Goal: Information Seeking & Learning: Find specific fact

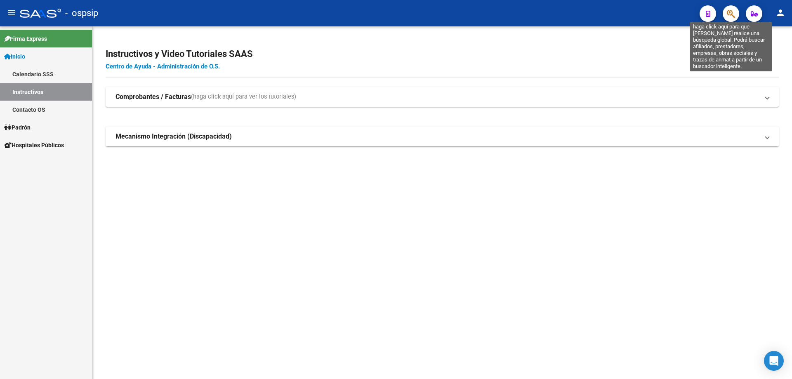
click at [731, 14] on icon "button" at bounding box center [731, 13] width 8 height 9
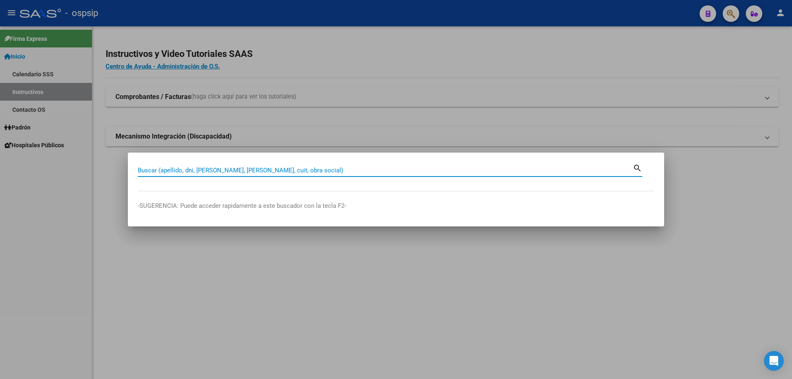
click at [325, 172] on input "Buscar (apellido, dni, [PERSON_NAME], [PERSON_NAME], cuit, obra social)" at bounding box center [385, 170] width 495 height 7
type input "18482451"
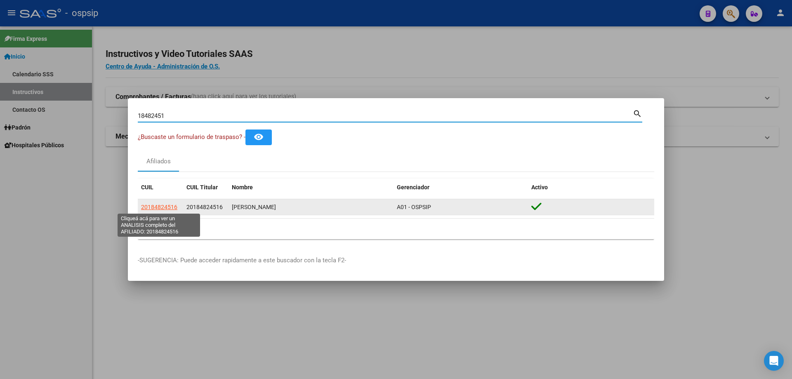
click at [159, 205] on span "20184824516" at bounding box center [159, 207] width 36 height 7
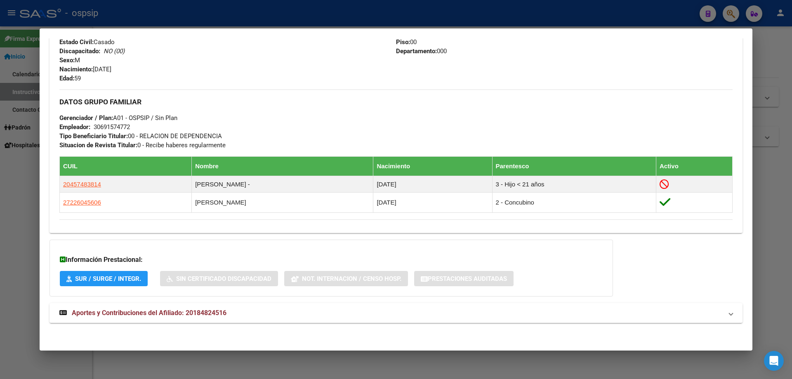
scroll to position [353, 0]
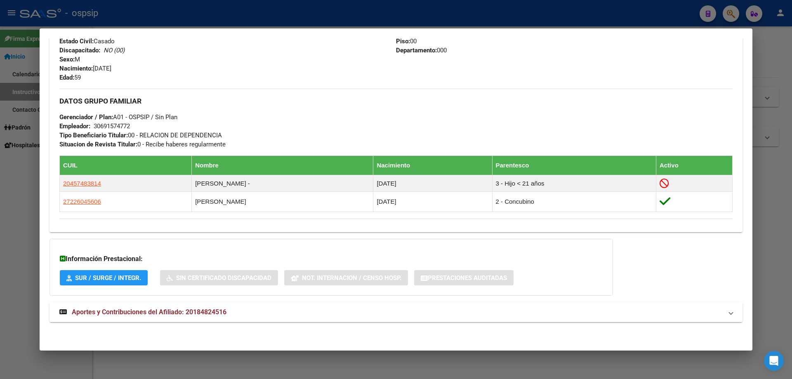
click at [122, 312] on span "Aportes y Contribuciones del Afiliado: 20184824516" at bounding box center [149, 312] width 155 height 8
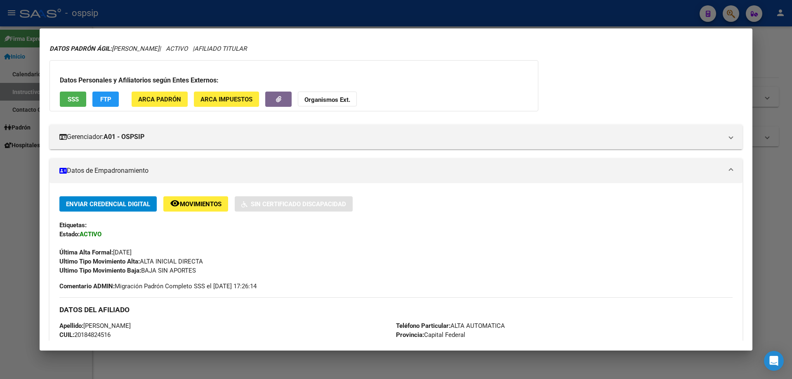
scroll to position [0, 0]
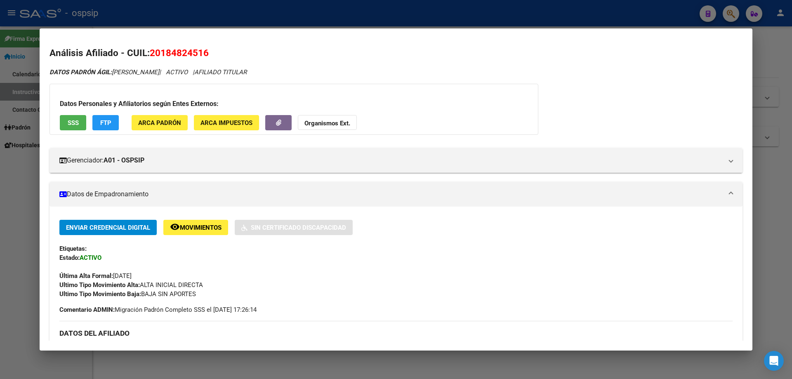
drag, startPoint x: 183, startPoint y: 19, endPoint x: 200, endPoint y: 87, distance: 70.5
click at [183, 19] on div at bounding box center [396, 189] width 792 height 379
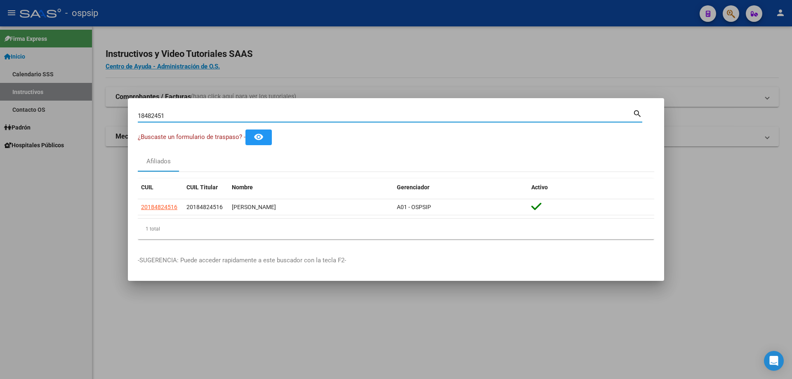
drag, startPoint x: 194, startPoint y: 114, endPoint x: 91, endPoint y: 115, distance: 103.1
click at [91, 116] on div "18482451 Buscar (apellido, dni, cuil, nro traspaso, cuit, obra social) search ¿…" at bounding box center [396, 189] width 792 height 379
click at [198, 116] on input "18482451" at bounding box center [385, 115] width 495 height 7
drag, startPoint x: 198, startPoint y: 116, endPoint x: 98, endPoint y: 115, distance: 99.8
click at [98, 115] on div "18482451 Buscar (apellido, dni, cuil, nro traspaso, cuit, obra social) search ¿…" at bounding box center [396, 189] width 792 height 379
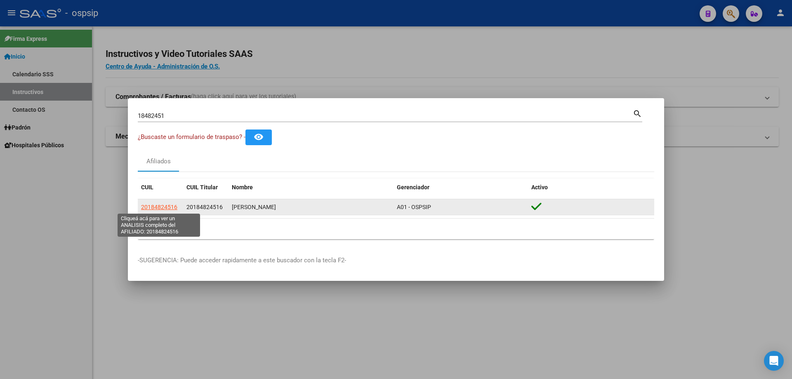
click at [161, 205] on span "20184824516" at bounding box center [159, 207] width 36 height 7
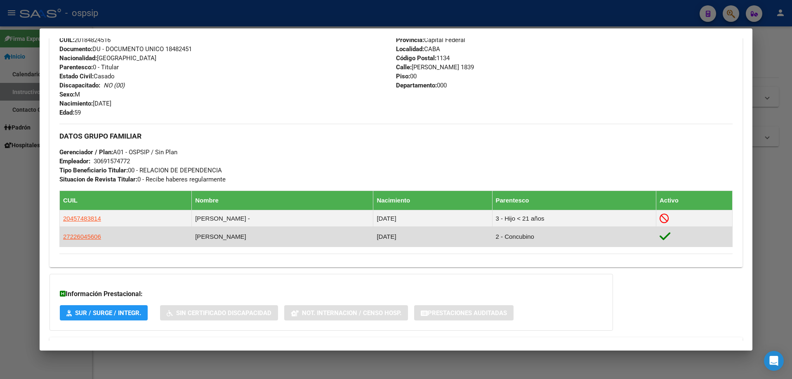
scroll to position [353, 0]
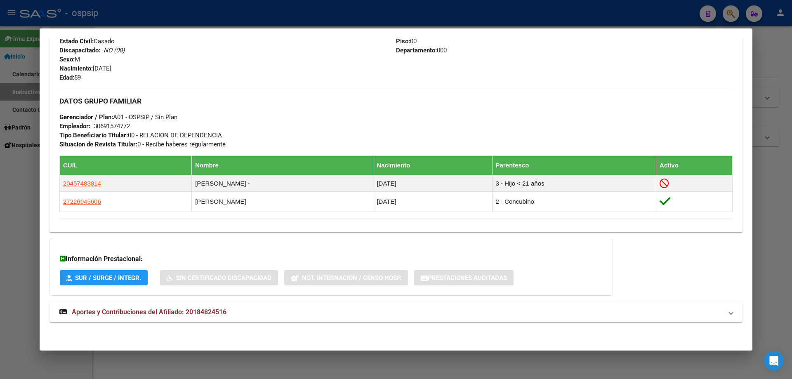
click at [203, 306] on mat-expansion-panel-header "Aportes y Contribuciones del Afiliado: 20184824516" at bounding box center [395, 312] width 693 height 20
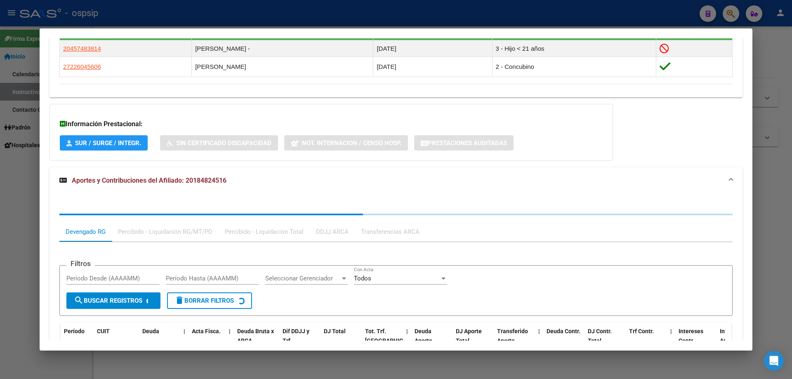
scroll to position [560, 0]
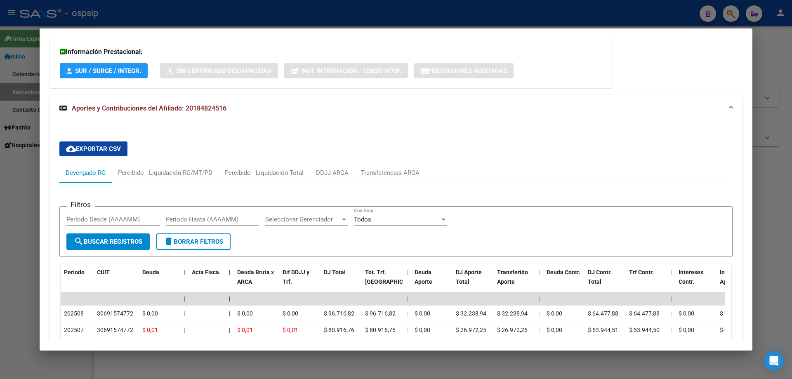
click at [289, 18] on div at bounding box center [396, 189] width 792 height 379
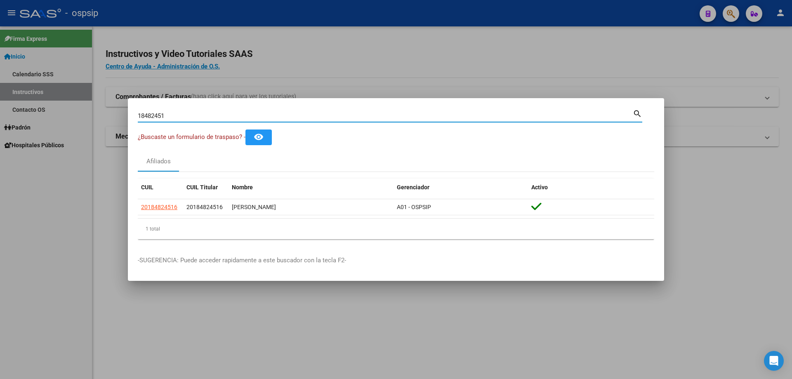
click at [301, 113] on input "18482451" at bounding box center [385, 115] width 495 height 7
click at [301, 114] on input "18482451" at bounding box center [385, 115] width 495 height 7
type input "[PERSON_NAME]"
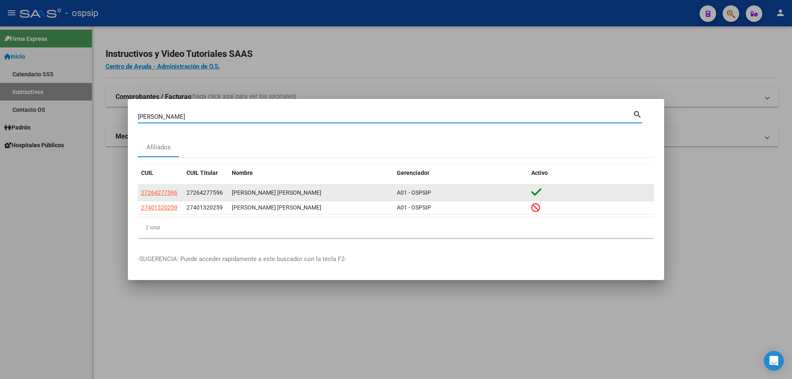
click at [166, 188] on app-link-go-to "27264277596" at bounding box center [159, 192] width 36 height 9
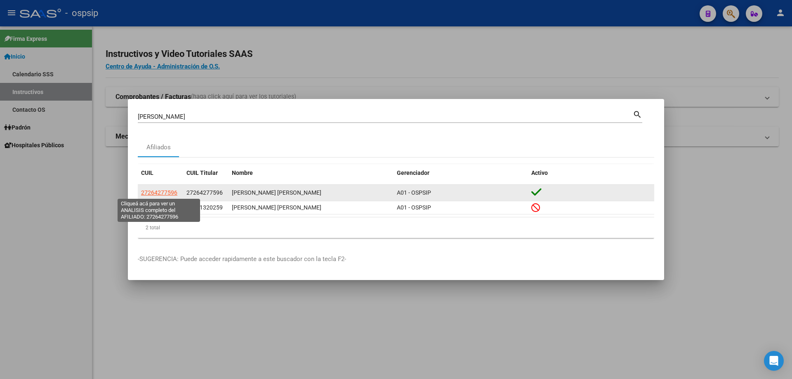
click at [169, 193] on span "27264277596" at bounding box center [159, 192] width 36 height 7
type textarea "27264277596"
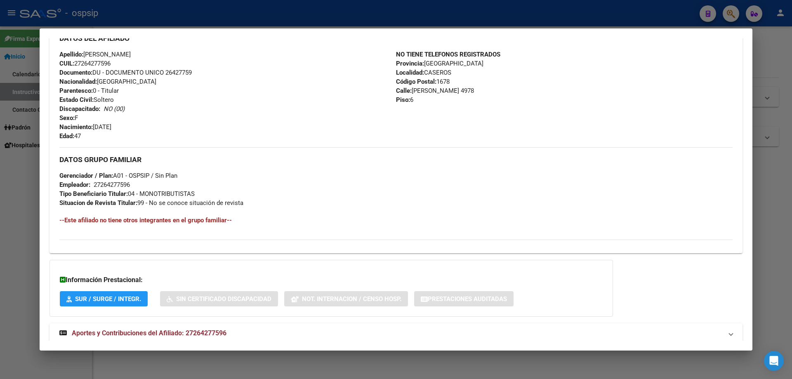
scroll to position [291, 0]
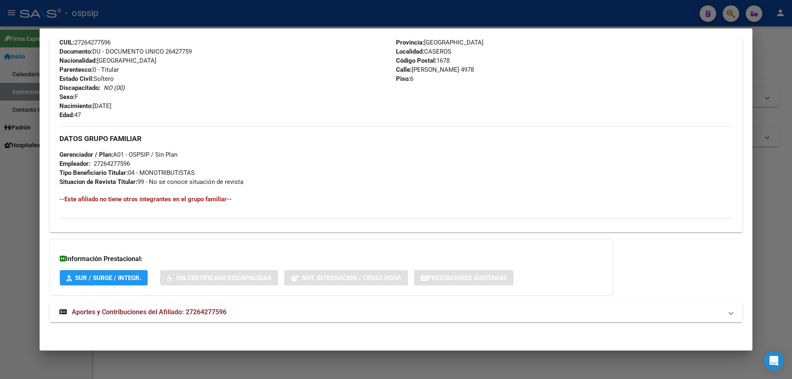
click at [163, 310] on span "Aportes y Contribuciones del Afiliado: 27264277596" at bounding box center [149, 312] width 155 height 8
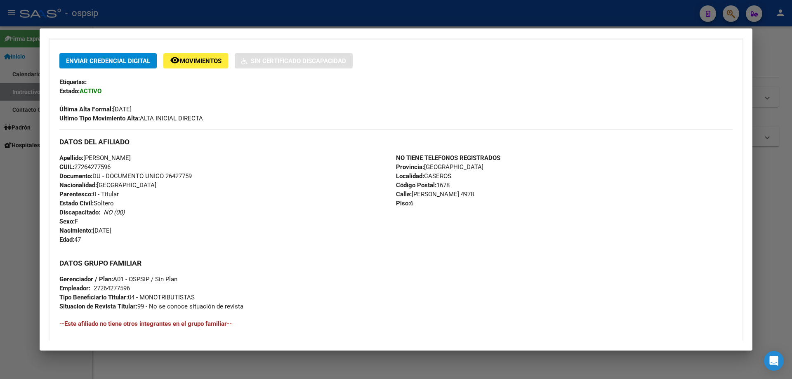
scroll to position [0, 0]
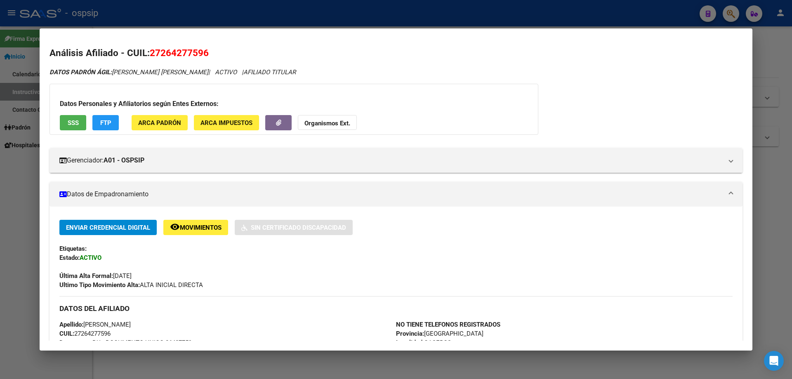
click at [26, 167] on div at bounding box center [396, 189] width 792 height 379
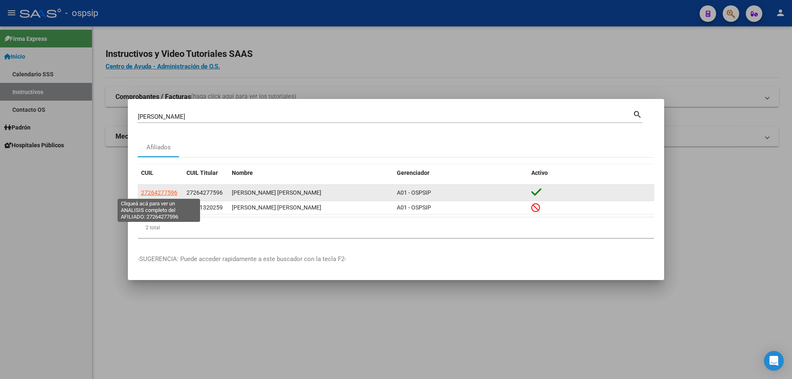
click at [161, 191] on span "27264277596" at bounding box center [159, 192] width 36 height 7
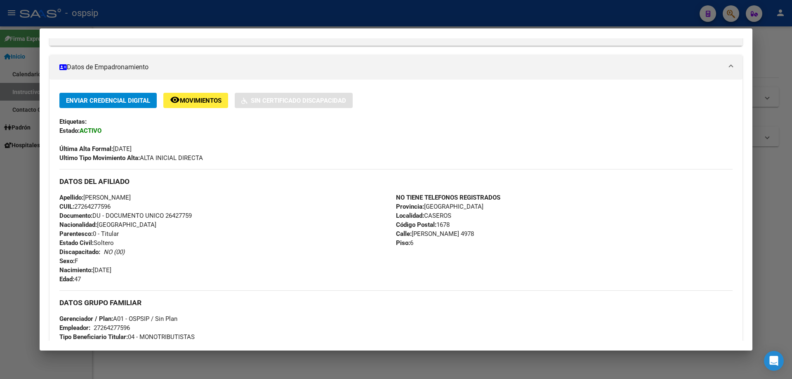
scroll to position [126, 0]
drag, startPoint x: 196, startPoint y: 214, endPoint x: 165, endPoint y: 215, distance: 30.6
click at [165, 215] on div "Apellido: [PERSON_NAME] CUIL: 27264277596 Documento: DU - DOCUMENTO UNICO 26427…" at bounding box center [227, 239] width 336 height 91
copy span "26427759"
drag, startPoint x: 284, startPoint y: 15, endPoint x: 300, endPoint y: 49, distance: 37.8
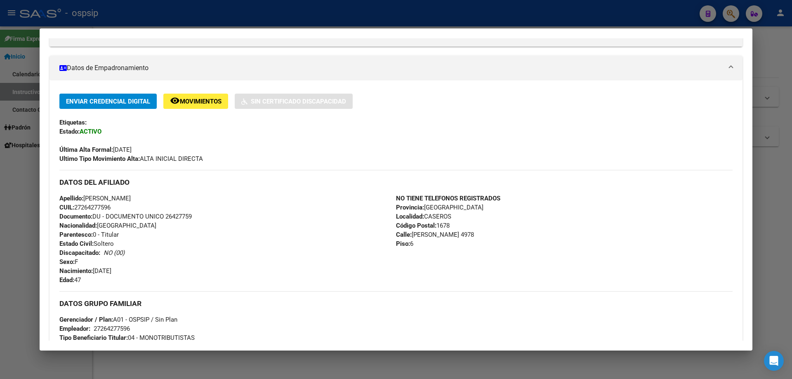
click at [285, 15] on div at bounding box center [396, 189] width 792 height 379
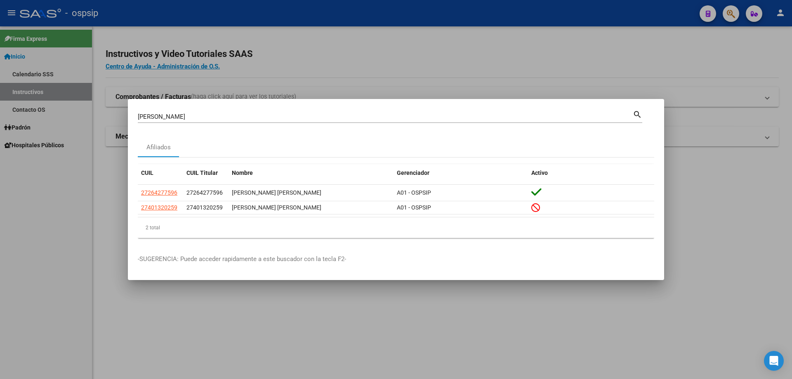
click at [310, 113] on div "[PERSON_NAME] Buscar (apellido, dni, cuil, nro traspaso, cuit, obra social)" at bounding box center [385, 117] width 495 height 12
click at [310, 113] on input "[PERSON_NAME]" at bounding box center [385, 116] width 495 height 7
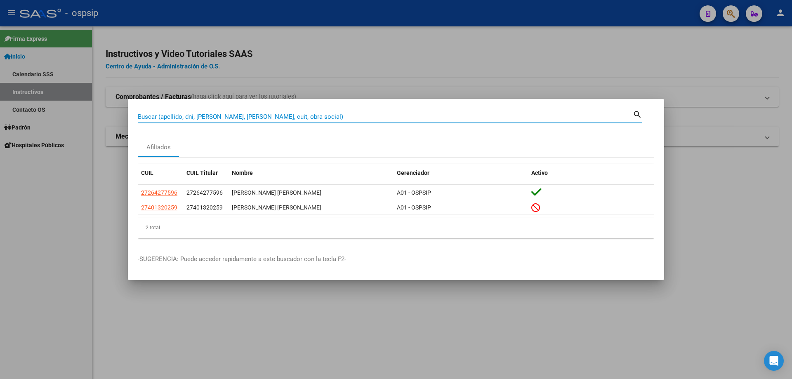
paste input "36709027"
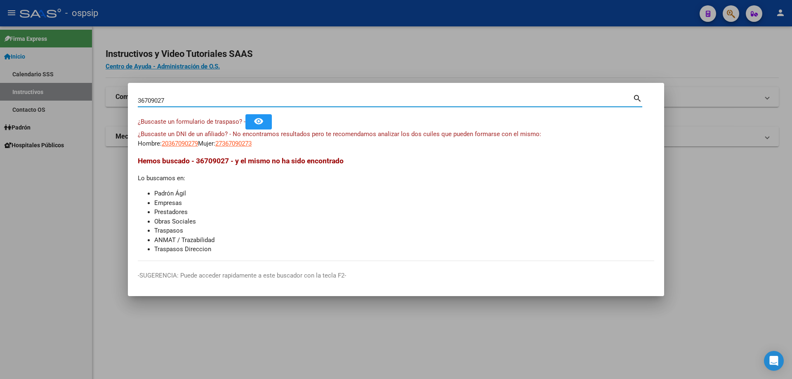
click at [145, 98] on input "36709027" at bounding box center [385, 100] width 495 height 7
type input "38709027"
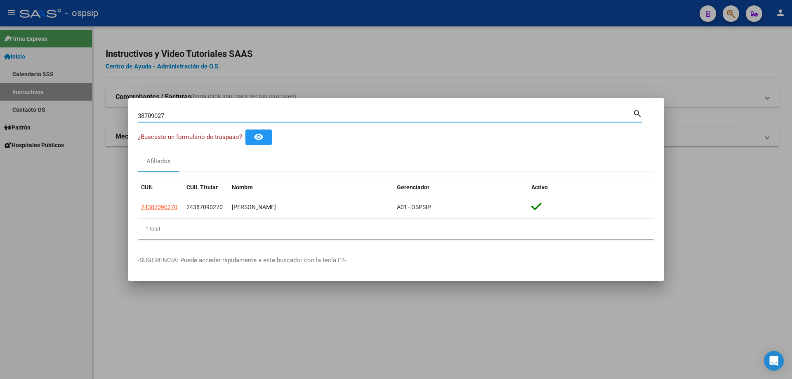
click at [291, 117] on input "38709027" at bounding box center [385, 115] width 495 height 7
paste input "21664719"
type input "21664719"
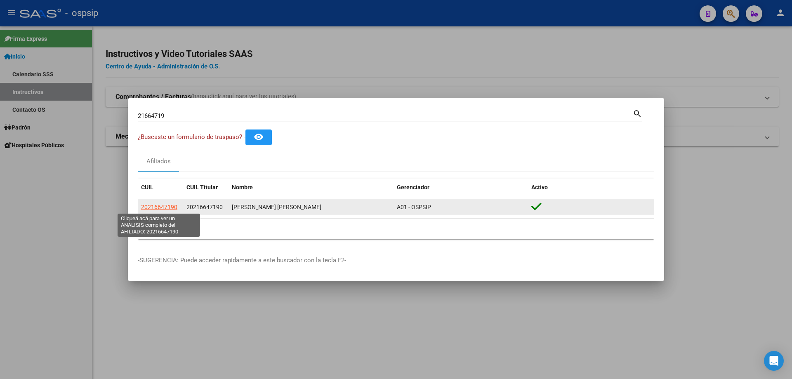
click at [176, 207] on span "20216647190" at bounding box center [159, 207] width 36 height 7
type textarea "20216647190"
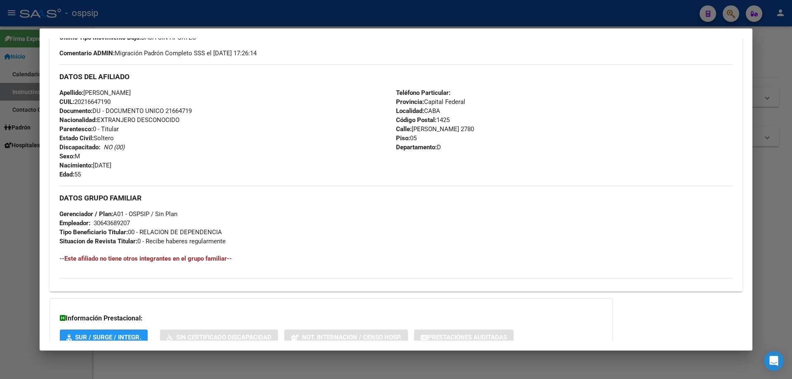
scroll to position [316, 0]
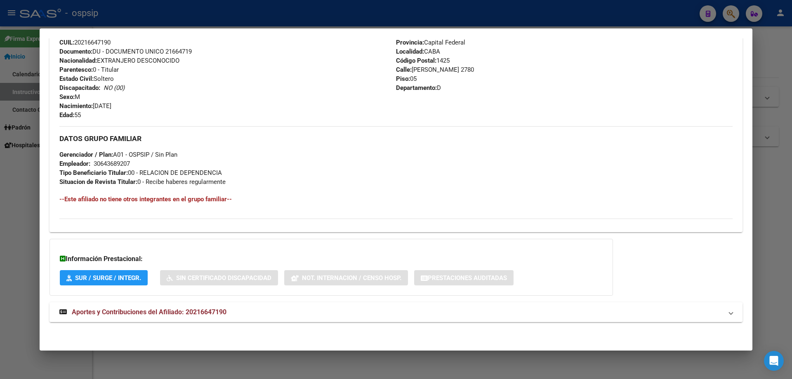
click at [219, 305] on mat-expansion-panel-header "Aportes y Contribuciones del Afiliado: 20216647190" at bounding box center [395, 312] width 693 height 20
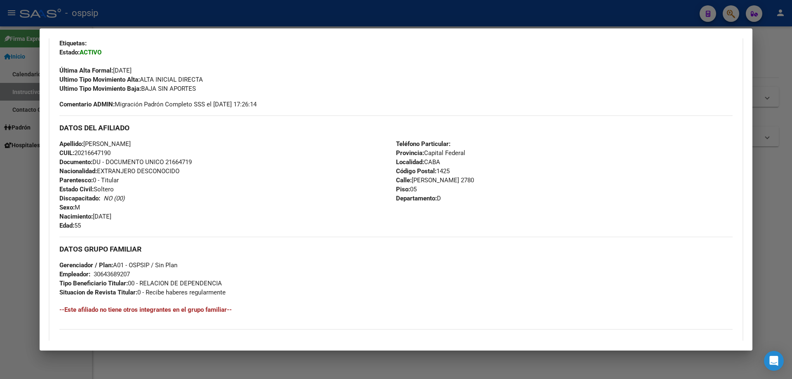
scroll to position [193, 0]
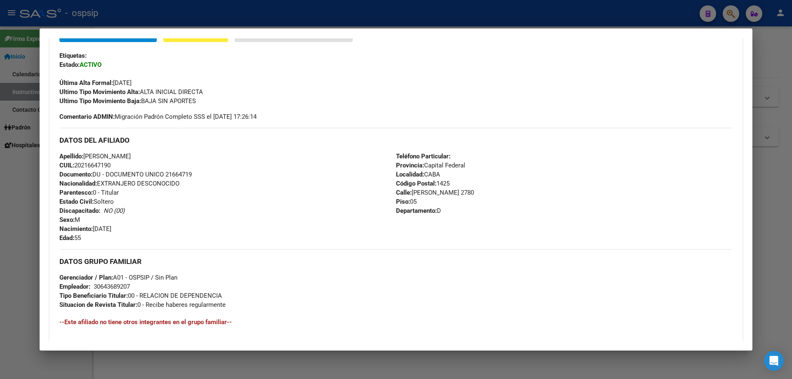
drag, startPoint x: 195, startPoint y: 173, endPoint x: 167, endPoint y: 174, distance: 28.9
click at [167, 174] on div "Apellido: [PERSON_NAME]: 20216647190 Documento: DU - DOCUMENTO UNICO 21664719 N…" at bounding box center [227, 197] width 336 height 91
copy span "21664719"
click at [253, 15] on div at bounding box center [396, 189] width 792 height 379
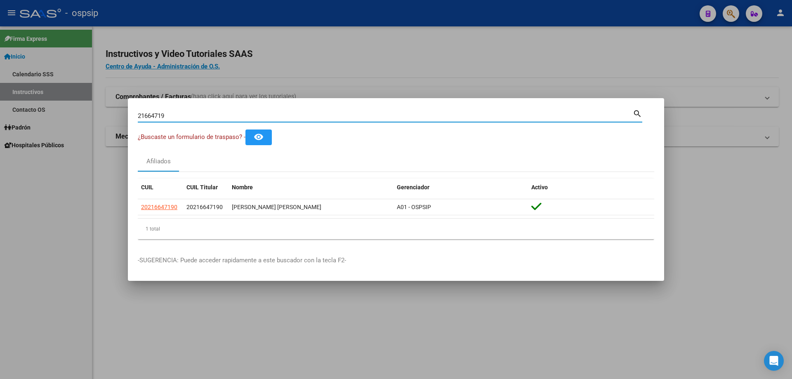
drag, startPoint x: 188, startPoint y: 114, endPoint x: 117, endPoint y: 117, distance: 71.0
click at [117, 117] on div "21664719 Buscar (apellido, dni, cuil, nro traspaso, cuit, obra social) search ¿…" at bounding box center [396, 189] width 792 height 379
paste input "28611140"
type input "28611140"
click at [290, 113] on input "28611140" at bounding box center [385, 115] width 495 height 7
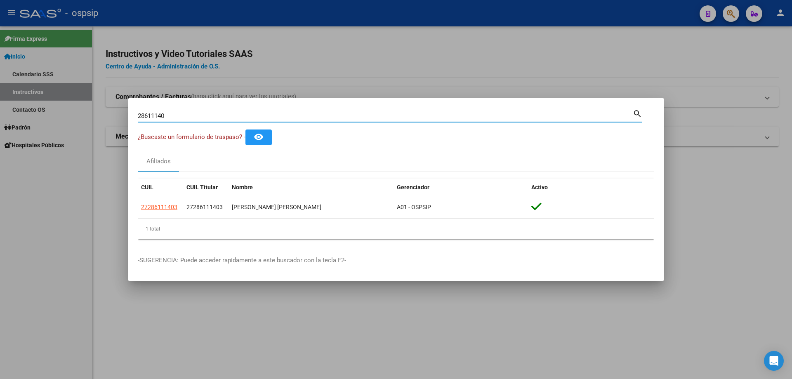
click at [290, 113] on input "28611140" at bounding box center [385, 115] width 495 height 7
paste input "11916966"
type input "11916966"
drag, startPoint x: 189, startPoint y: 115, endPoint x: 97, endPoint y: 106, distance: 91.9
click at [97, 106] on div "11916966 Buscar (apellido, dni, cuil, nro traspaso, cuit, obra social) search ¿…" at bounding box center [396, 189] width 792 height 379
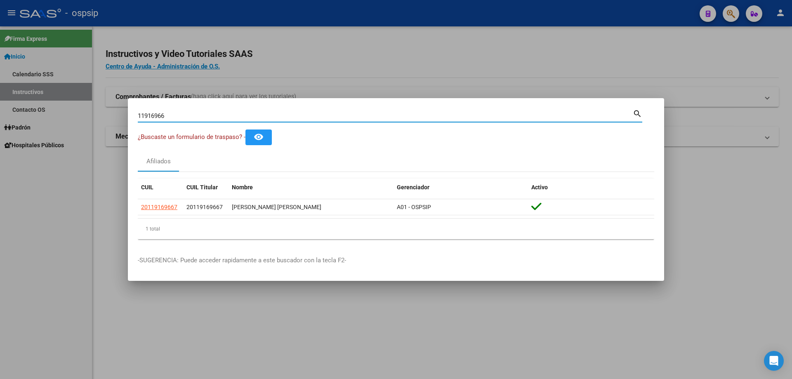
click at [179, 119] on input "11916966" at bounding box center [385, 115] width 495 height 7
drag, startPoint x: 137, startPoint y: 118, endPoint x: 120, endPoint y: 118, distance: 16.5
click at [120, 118] on div "11916966 Buscar (apellido, dni, cuil, nro traspaso, cuit, obra social) search ¿…" at bounding box center [396, 189] width 792 height 379
paste input "26427759"
type input "26427759"
